Goal: Information Seeking & Learning: Learn about a topic

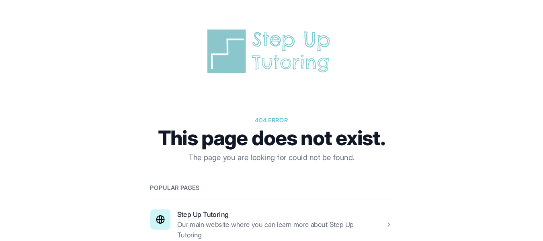
scroll to position [37, 0]
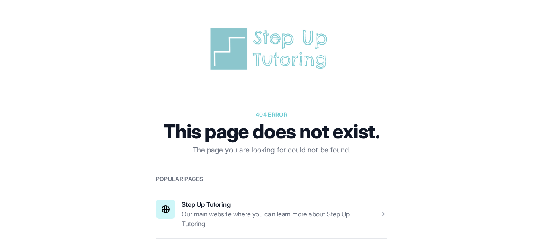
scroll to position [37, 0]
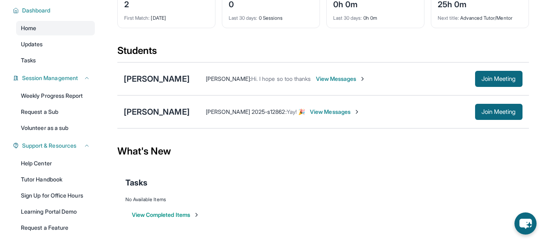
scroll to position [57, 0]
click at [58, 186] on link "Tutor Handbook" at bounding box center [55, 179] width 79 height 14
click at [141, 84] on div "[PERSON_NAME]" at bounding box center [157, 78] width 66 height 11
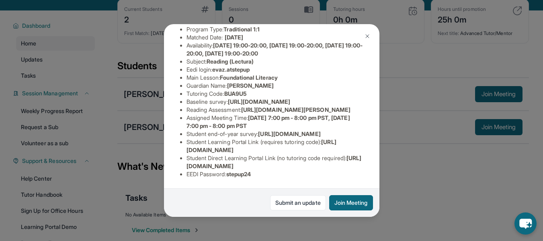
scroll to position [41, 0]
click at [365, 37] on img at bounding box center [367, 36] width 6 height 6
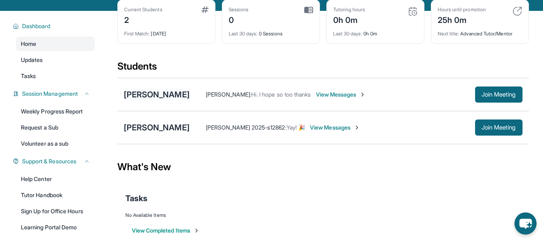
click at [147, 99] on div "[PERSON_NAME]" at bounding box center [157, 94] width 66 height 11
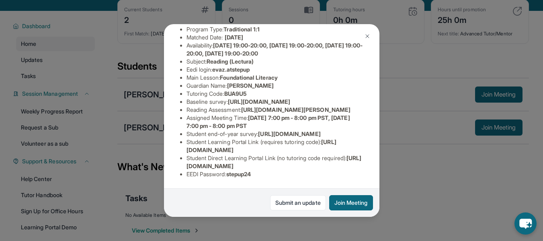
scroll to position [125, 0]
